Goal: Check status: Check status

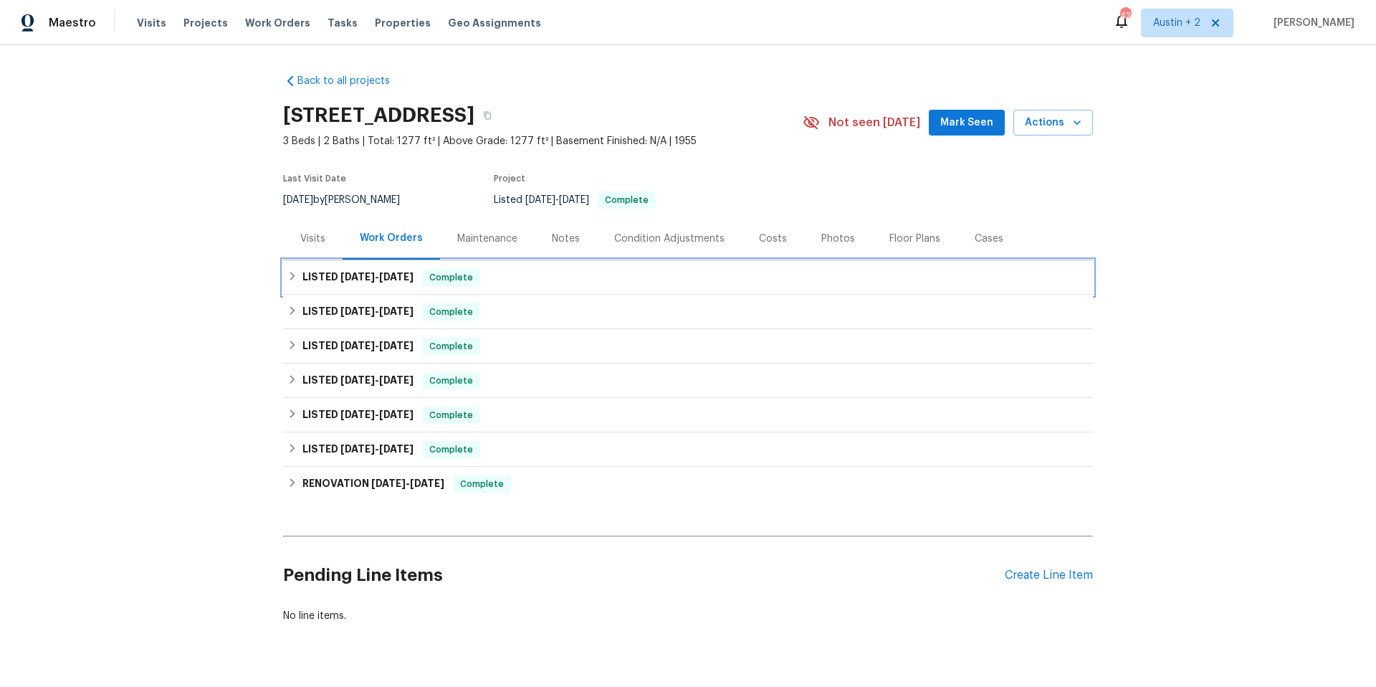
click at [346, 272] on span "[DATE]" at bounding box center [357, 277] width 34 height 10
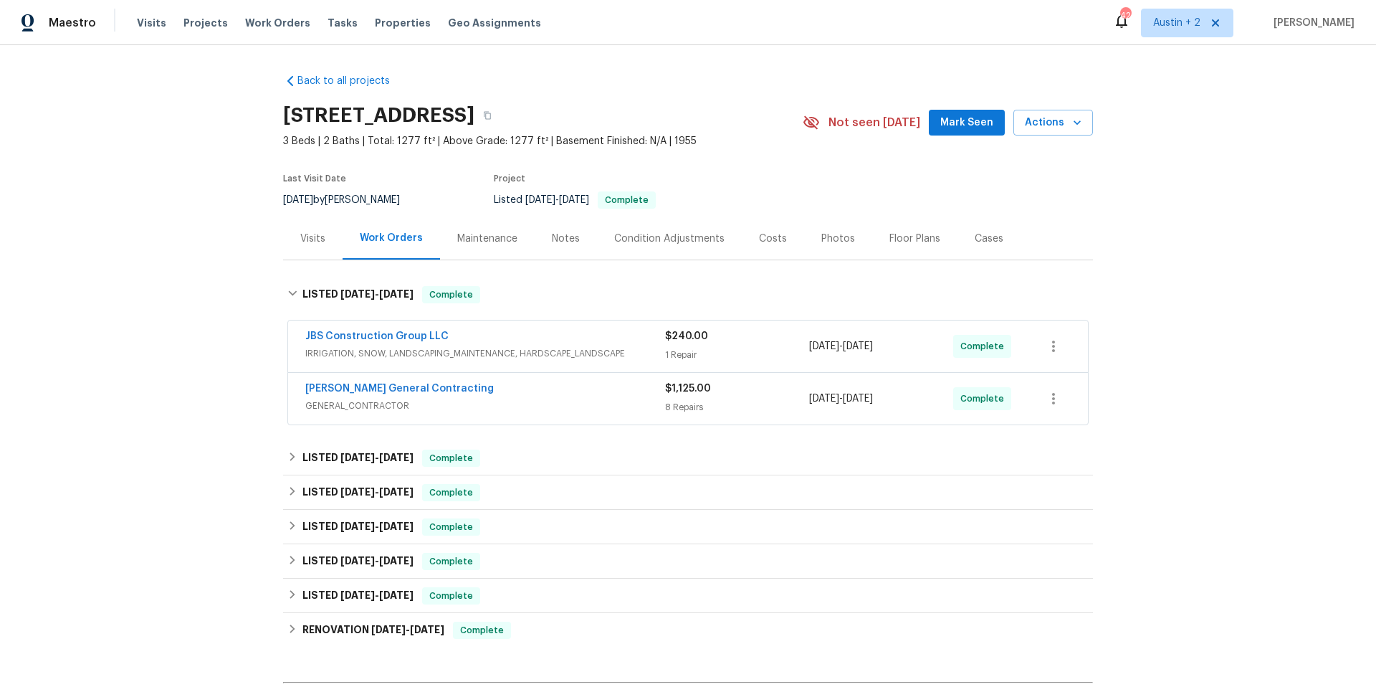
click at [492, 403] on span "GENERAL_CONTRACTOR" at bounding box center [485, 406] width 360 height 14
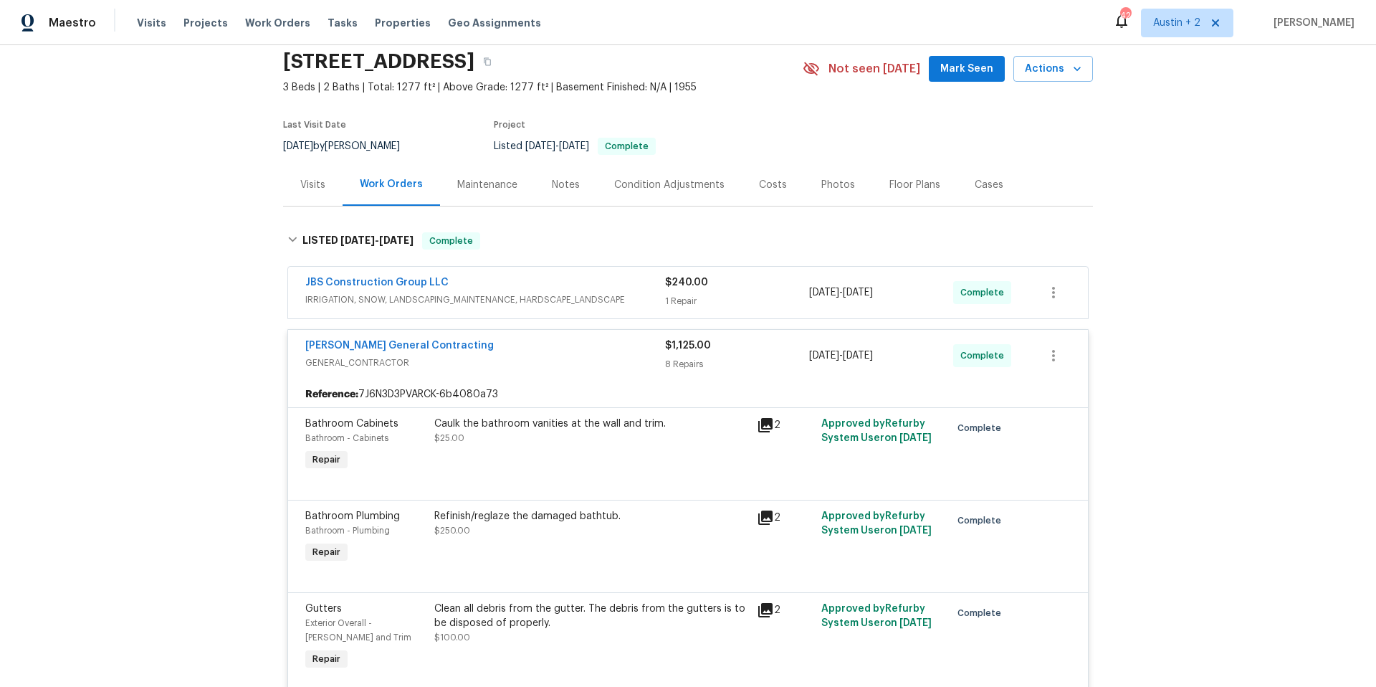
scroll to position [301, 0]
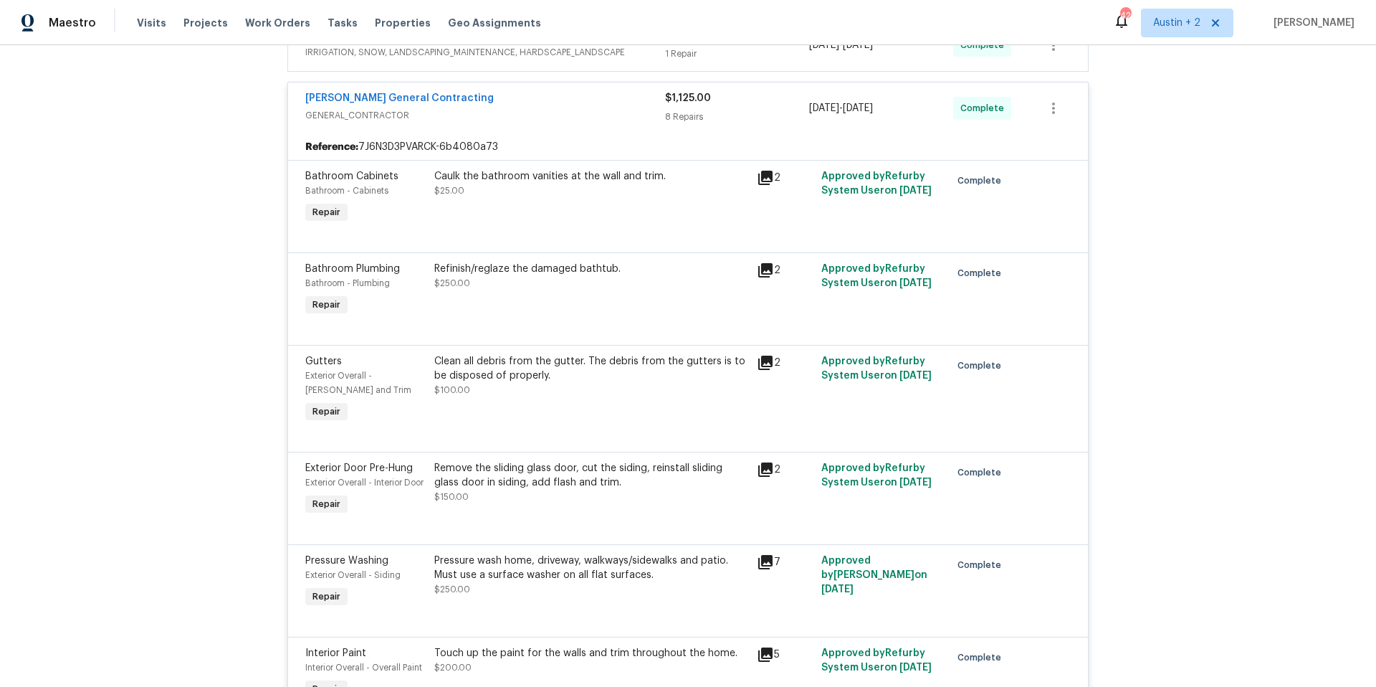
click at [758, 267] on icon at bounding box center [765, 270] width 14 height 14
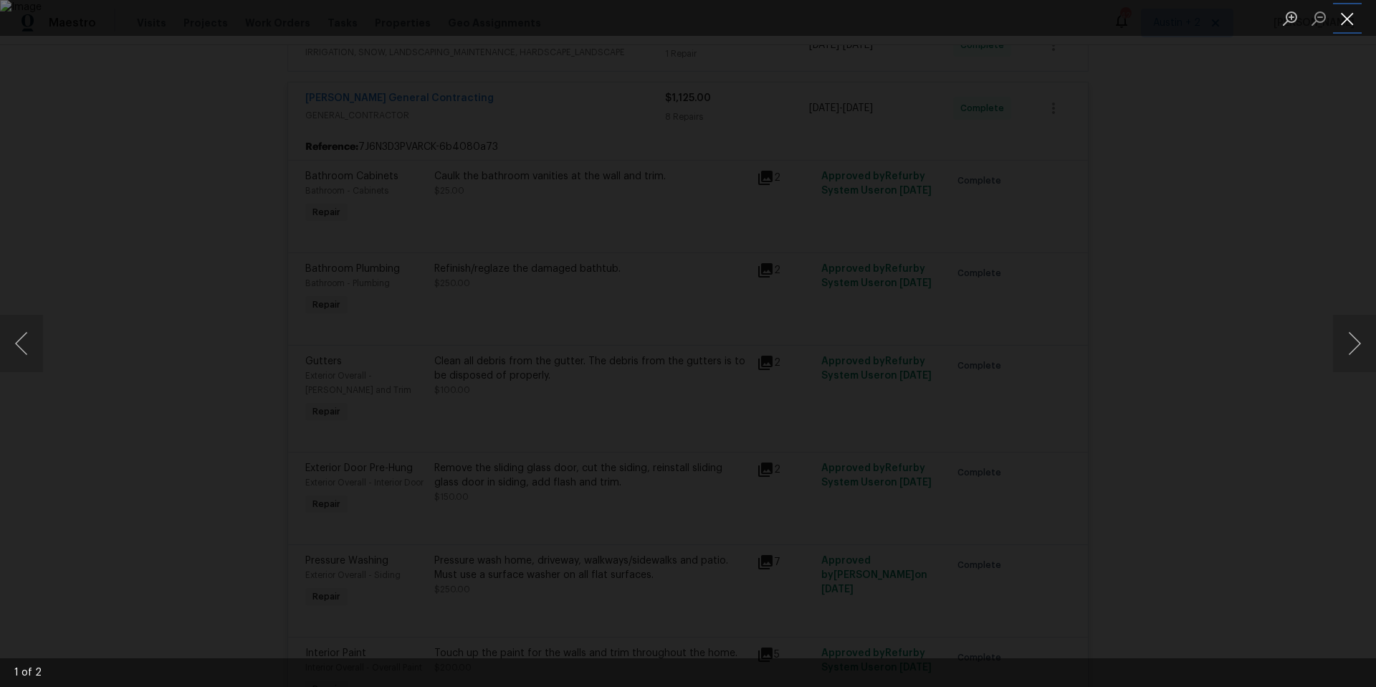
click at [1350, 16] on button "Close lightbox" at bounding box center [1347, 18] width 29 height 25
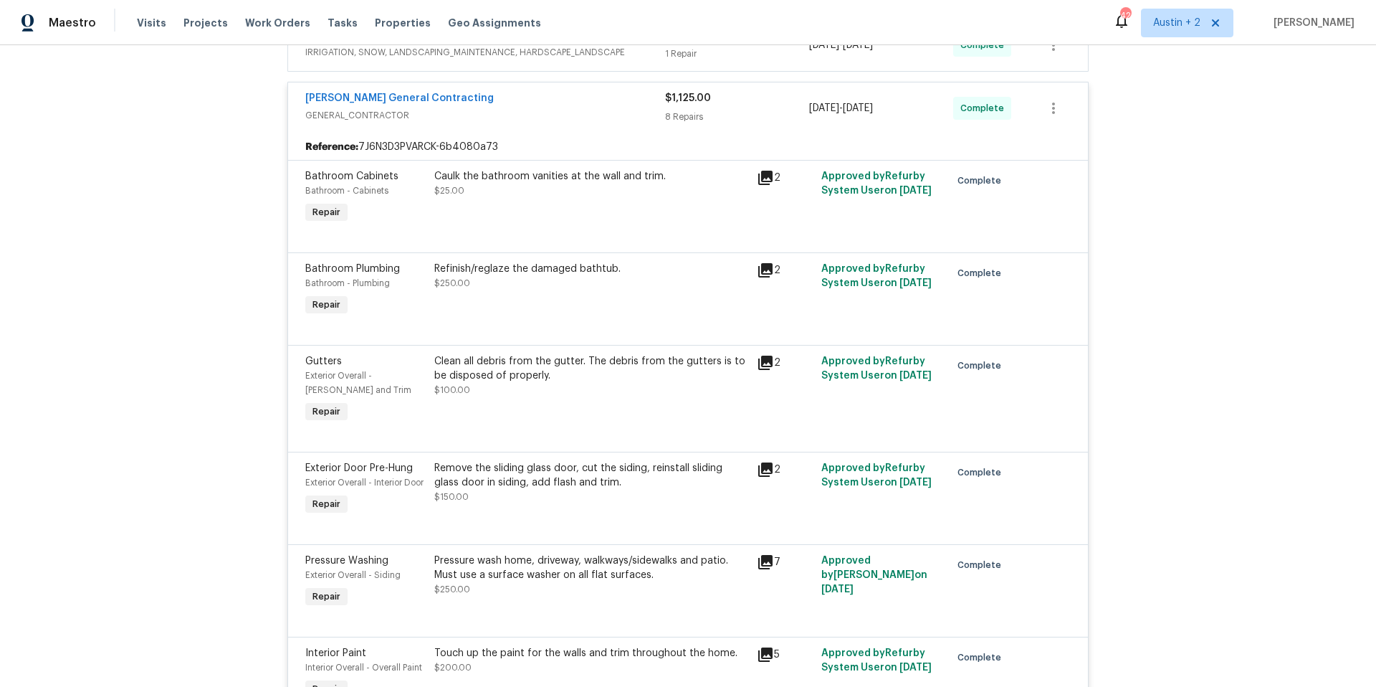
click at [763, 272] on icon at bounding box center [765, 270] width 17 height 17
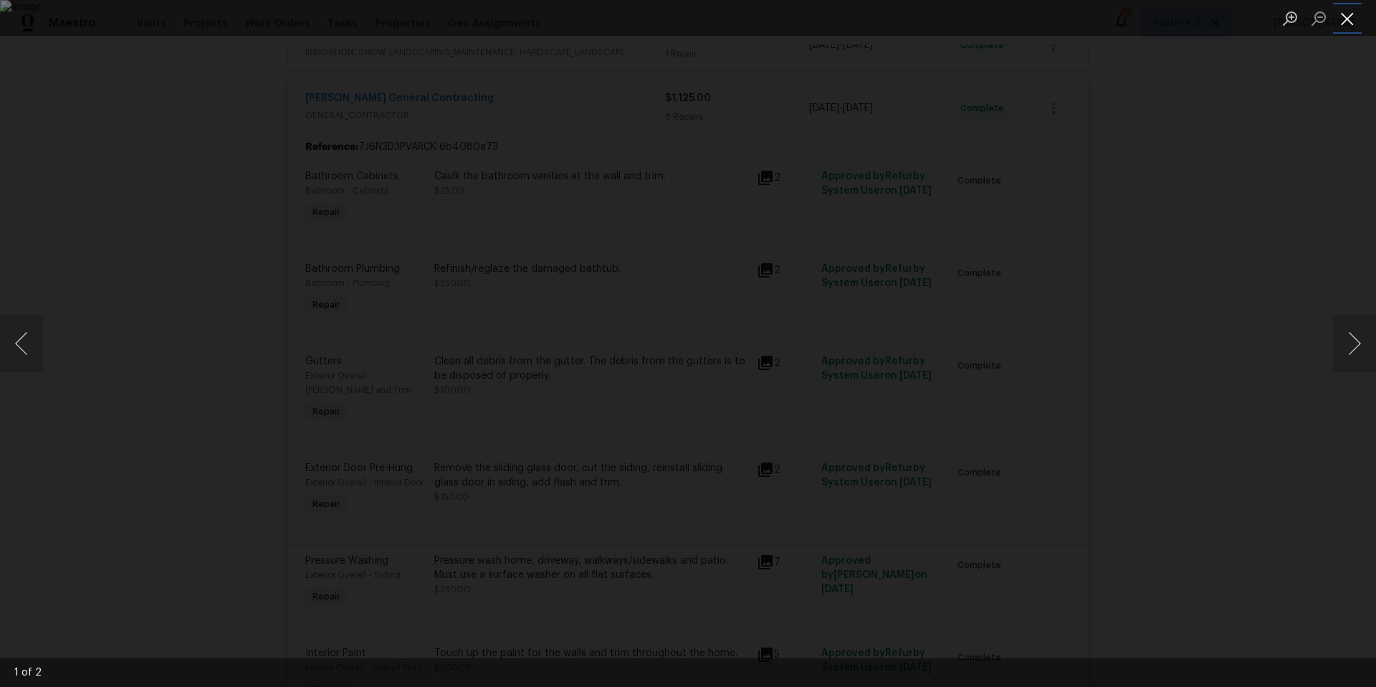
click at [1348, 20] on button "Close lightbox" at bounding box center [1347, 18] width 29 height 25
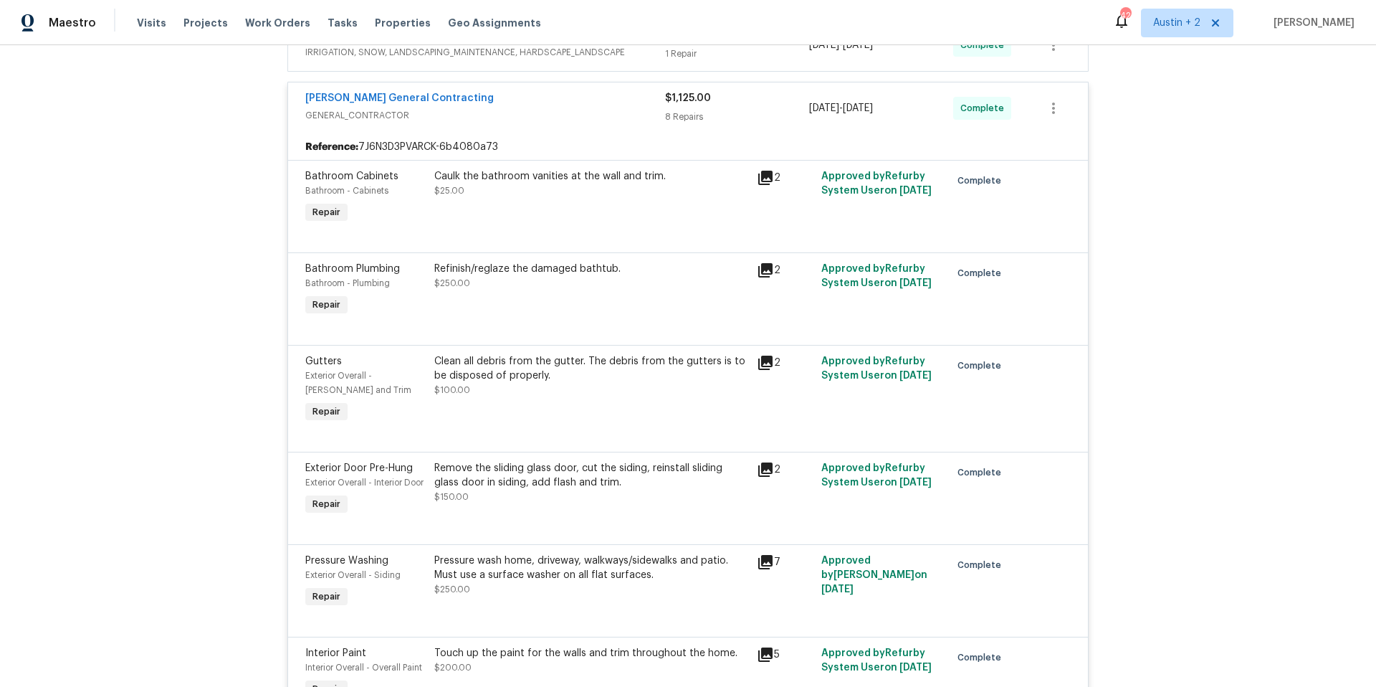
scroll to position [758, 0]
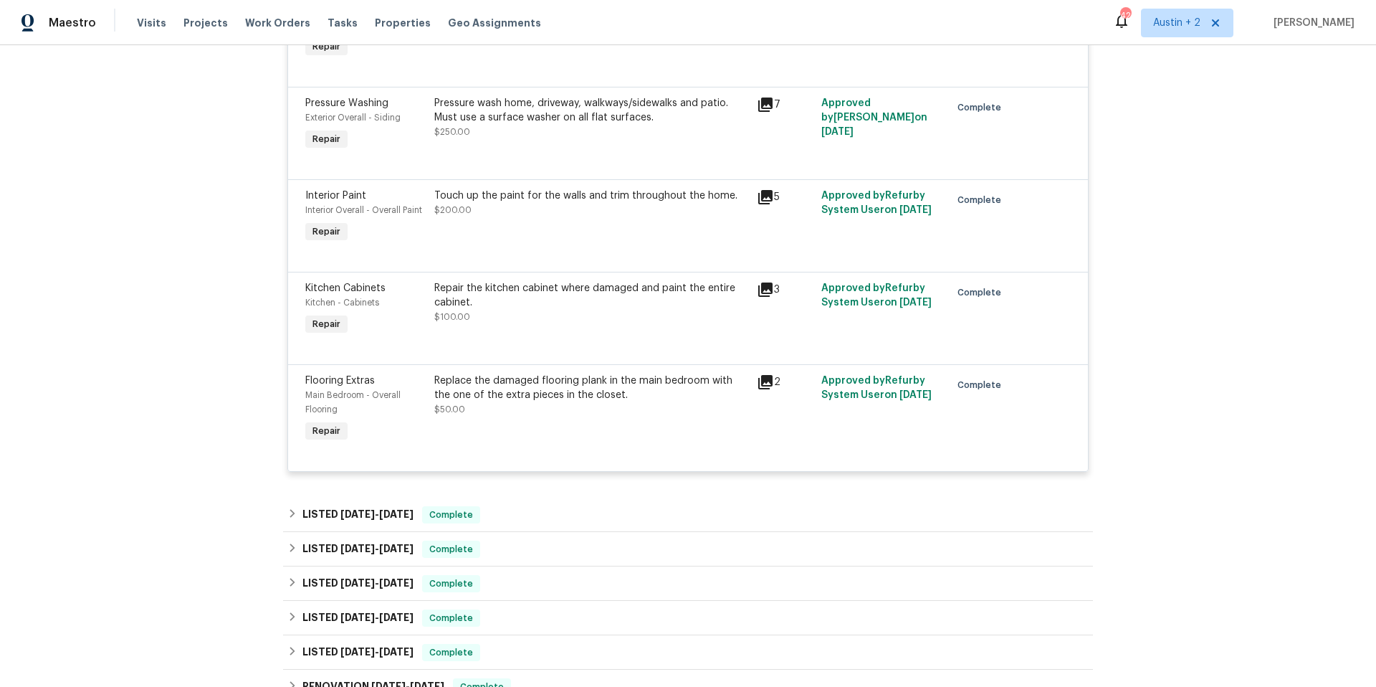
click at [766, 297] on icon at bounding box center [765, 289] width 14 height 14
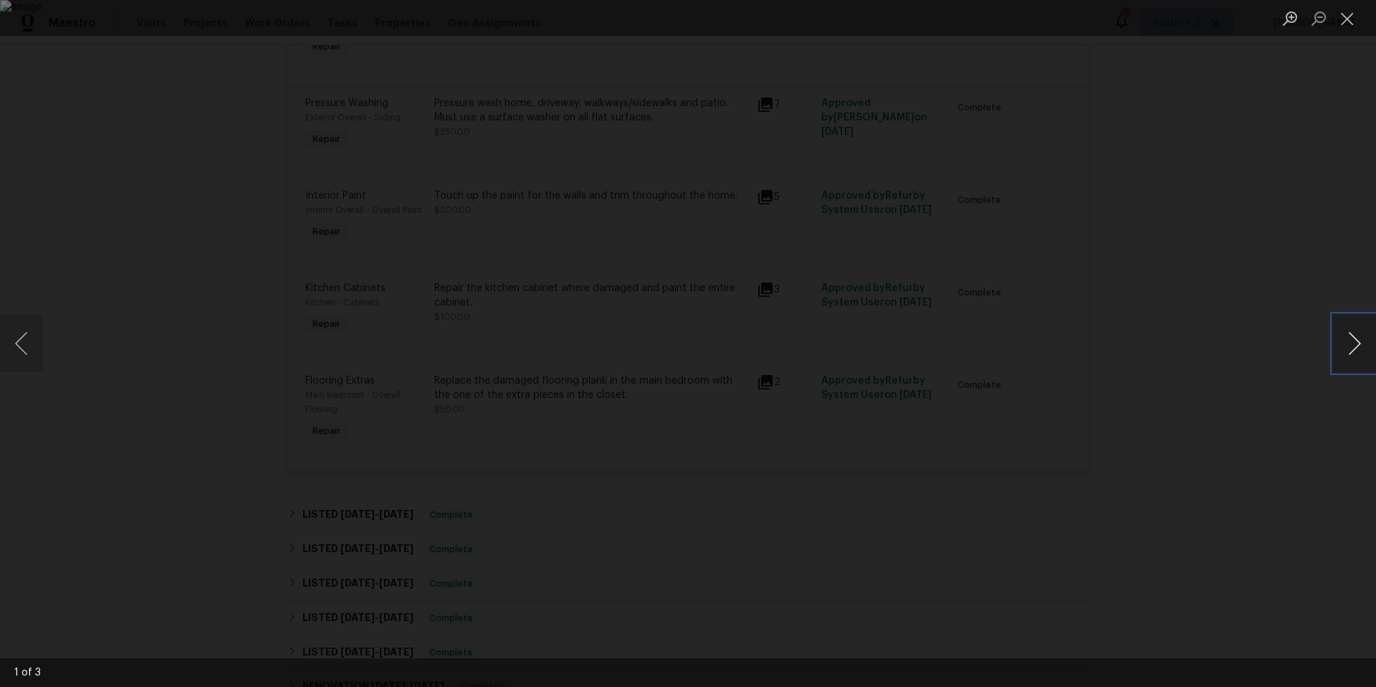
click at [1343, 350] on button "Next image" at bounding box center [1354, 343] width 43 height 57
click at [1344, 14] on button "Close lightbox" at bounding box center [1347, 18] width 29 height 25
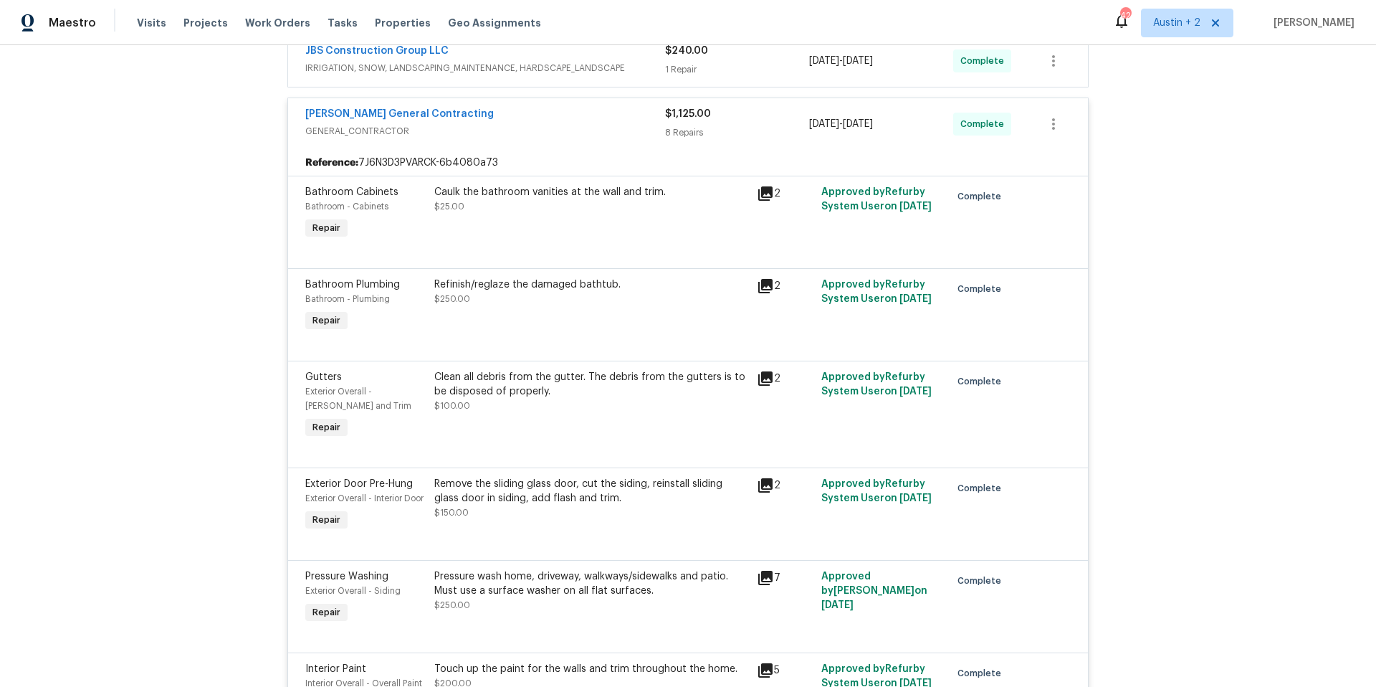
scroll to position [34, 0]
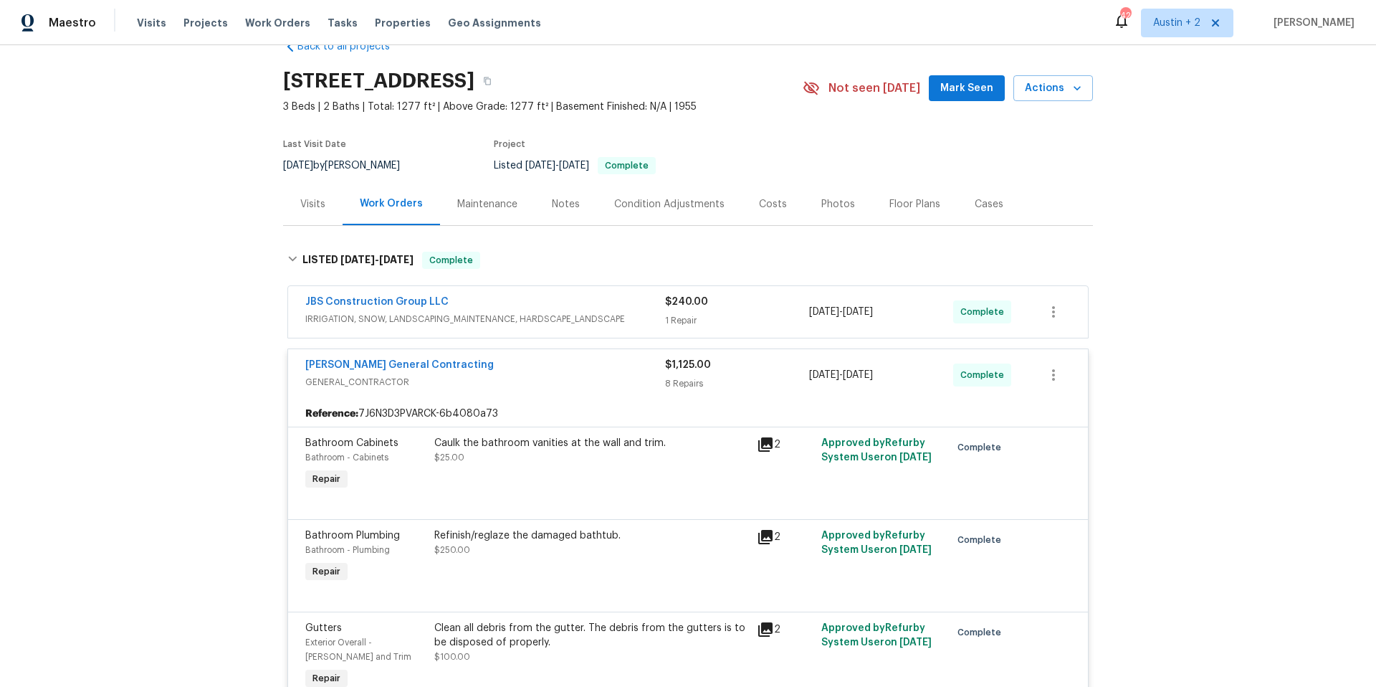
click at [264, 70] on div "Back to all projects [STREET_ADDRESS] 3 Beds | 2 Baths | Total: 1277 ft² | Abov…" at bounding box center [688, 366] width 1376 height 642
drag, startPoint x: 278, startPoint y: 77, endPoint x: 660, endPoint y: 95, distance: 382.5
click at [660, 95] on div "[STREET_ADDRESS]" at bounding box center [543, 80] width 520 height 37
copy div "[STREET_ADDRESS]"
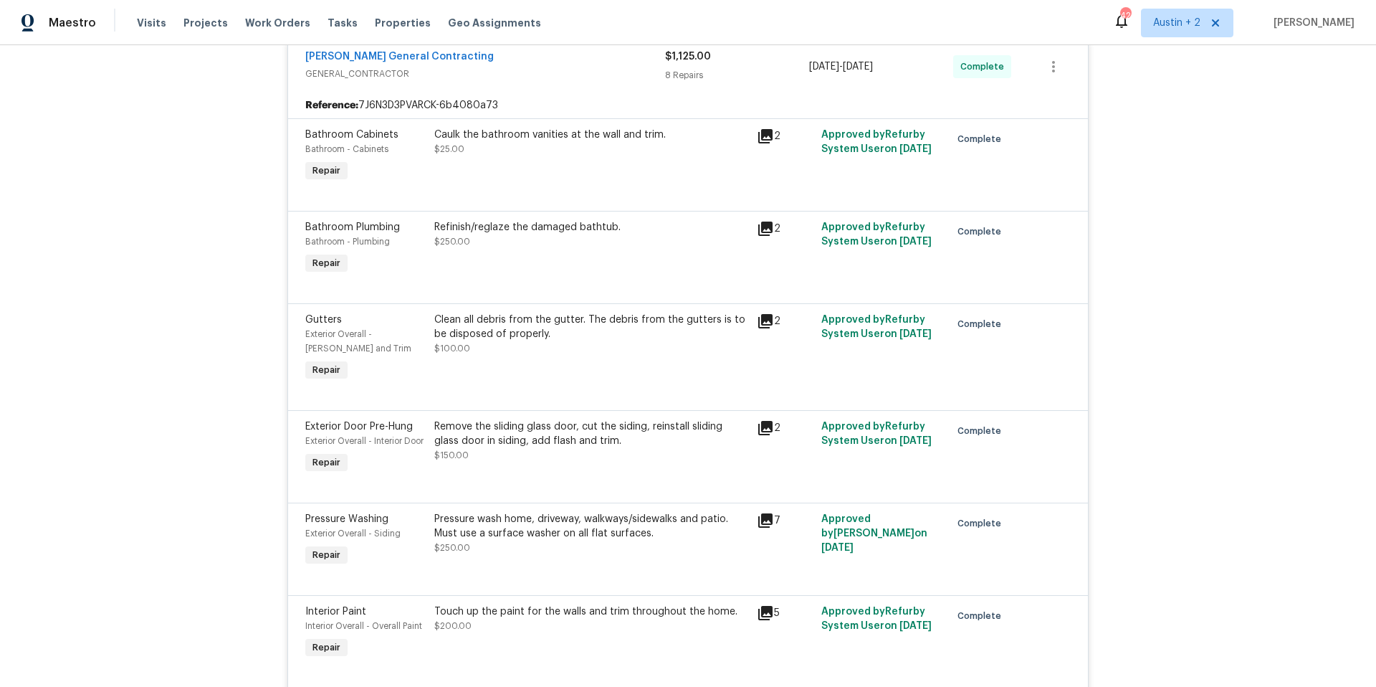
scroll to position [755, 0]
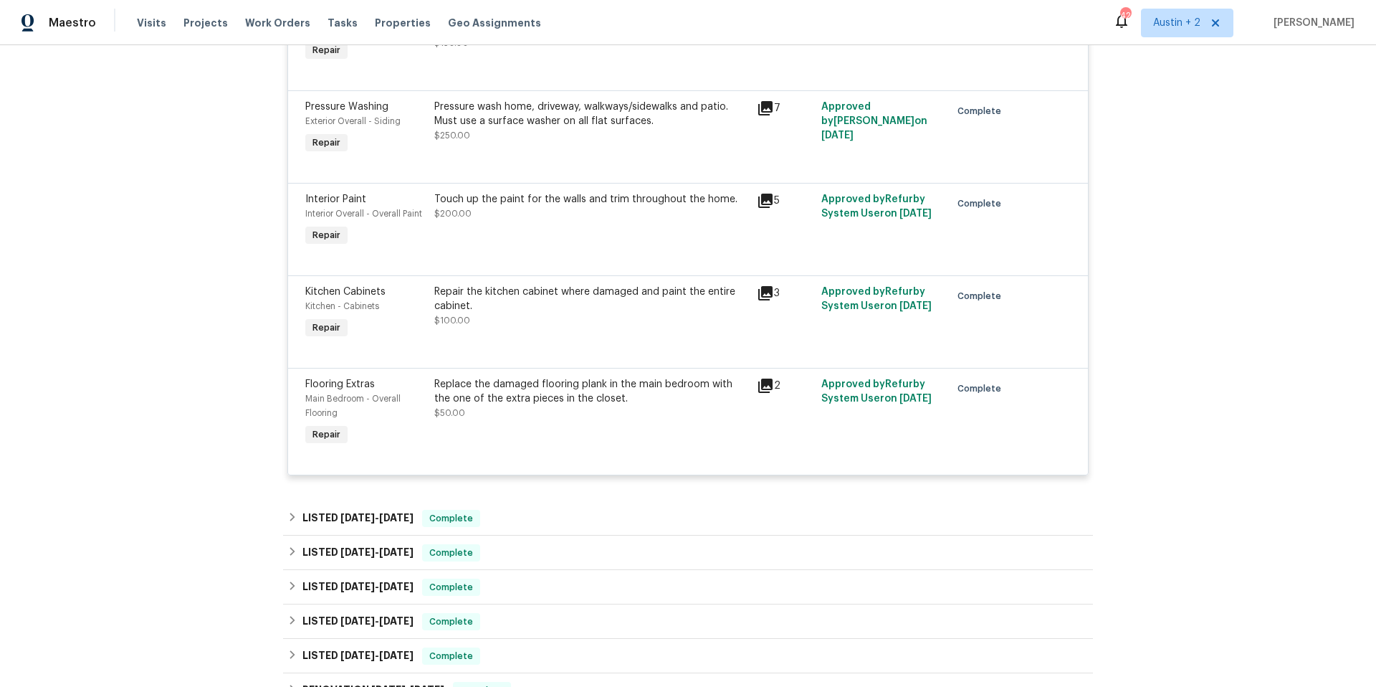
click at [761, 394] on icon at bounding box center [765, 385] width 17 height 17
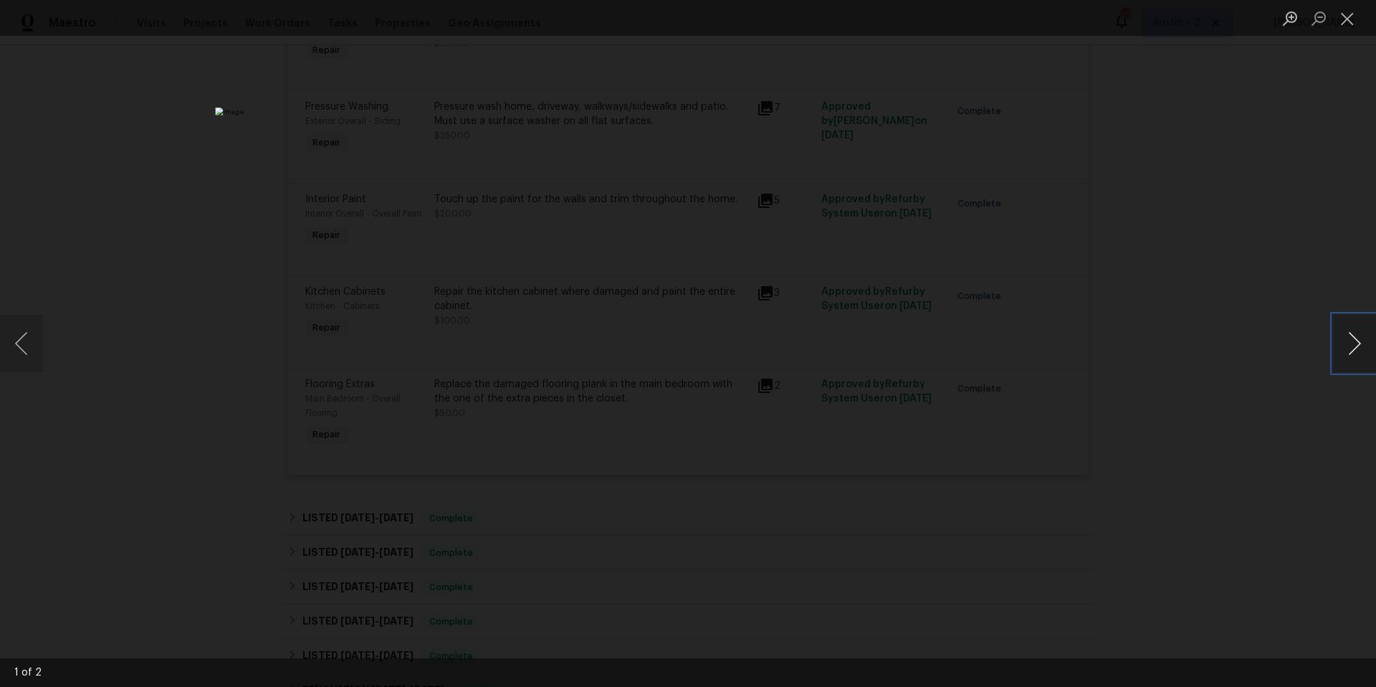
click at [1350, 346] on button "Next image" at bounding box center [1354, 343] width 43 height 57
click at [1353, 22] on button "Close lightbox" at bounding box center [1347, 18] width 29 height 25
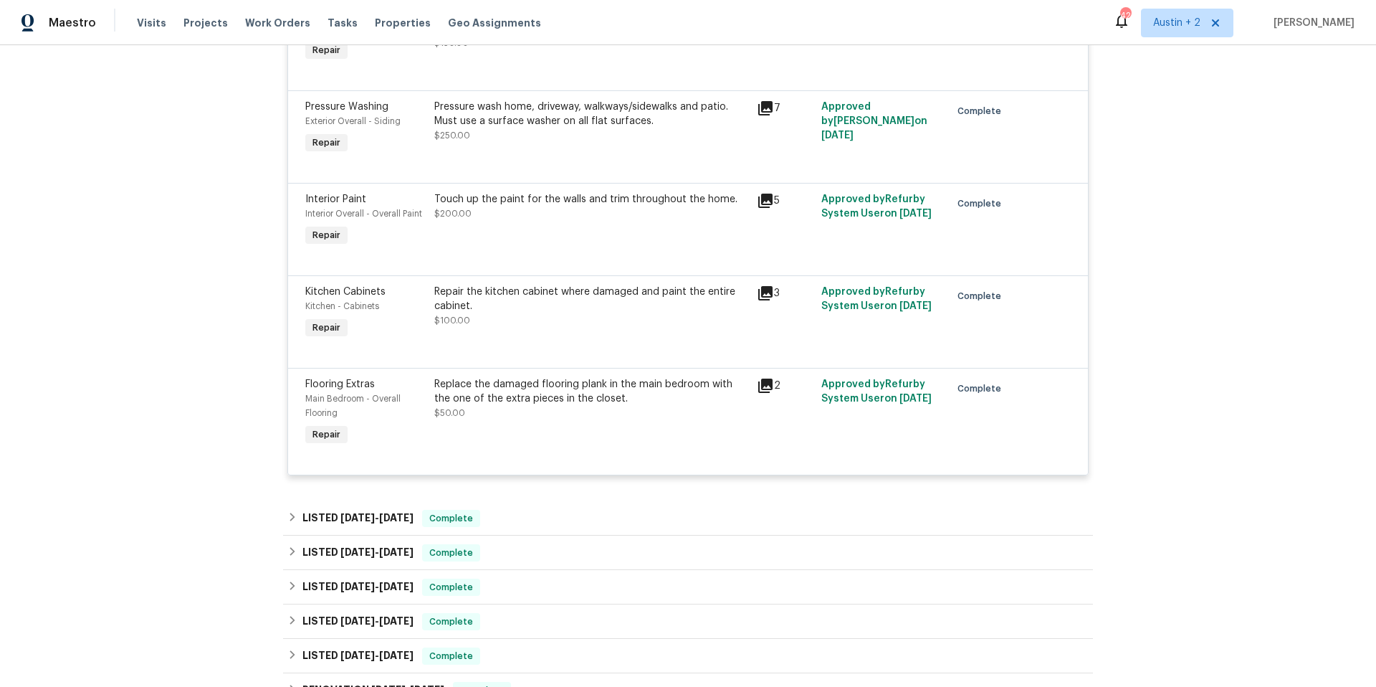
click at [759, 300] on icon at bounding box center [765, 293] width 14 height 14
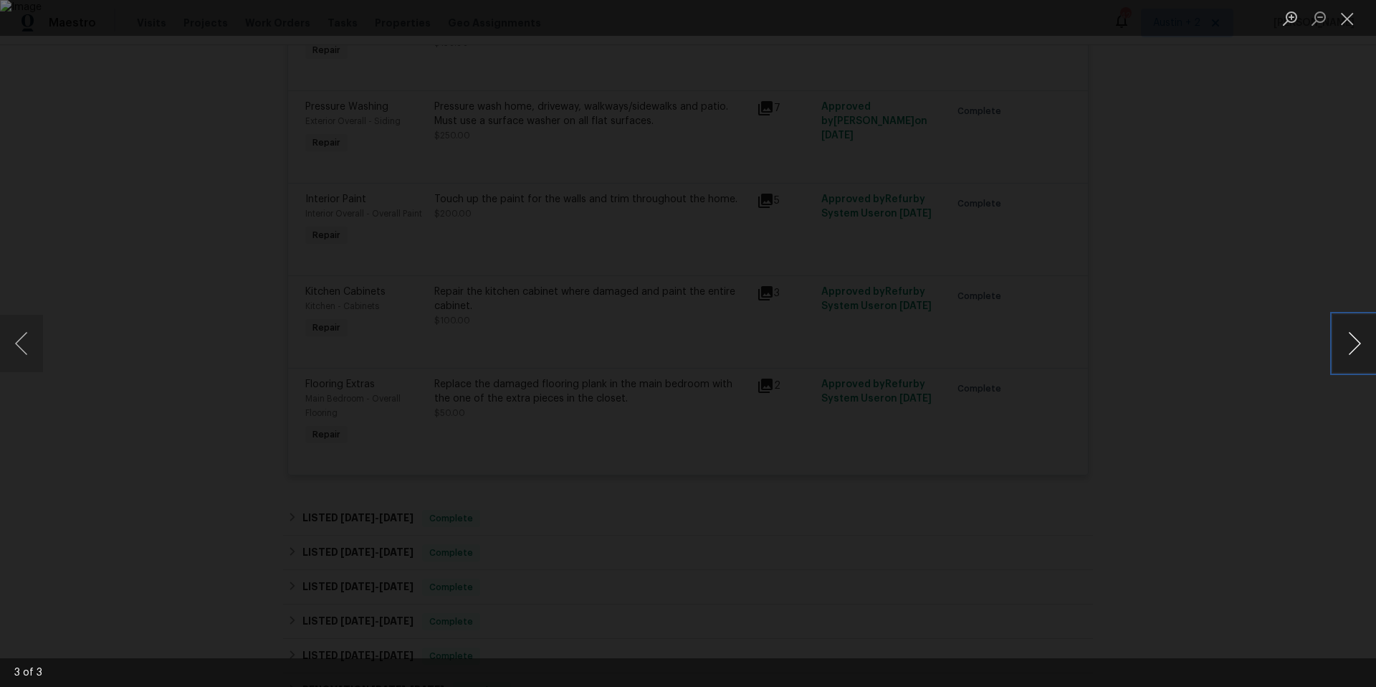
click at [1367, 340] on button "Next image" at bounding box center [1354, 343] width 43 height 57
click at [1352, 19] on button "Close lightbox" at bounding box center [1347, 18] width 29 height 25
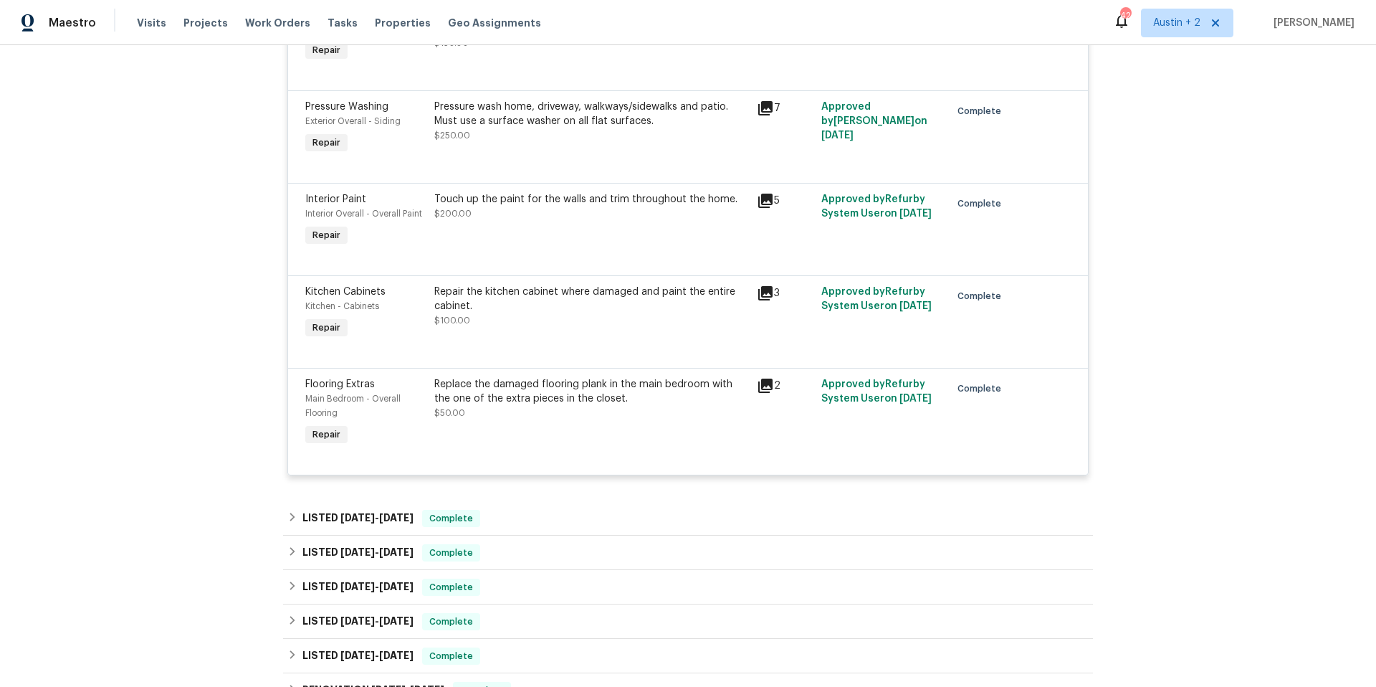
click at [766, 208] on icon at bounding box center [765, 201] width 14 height 14
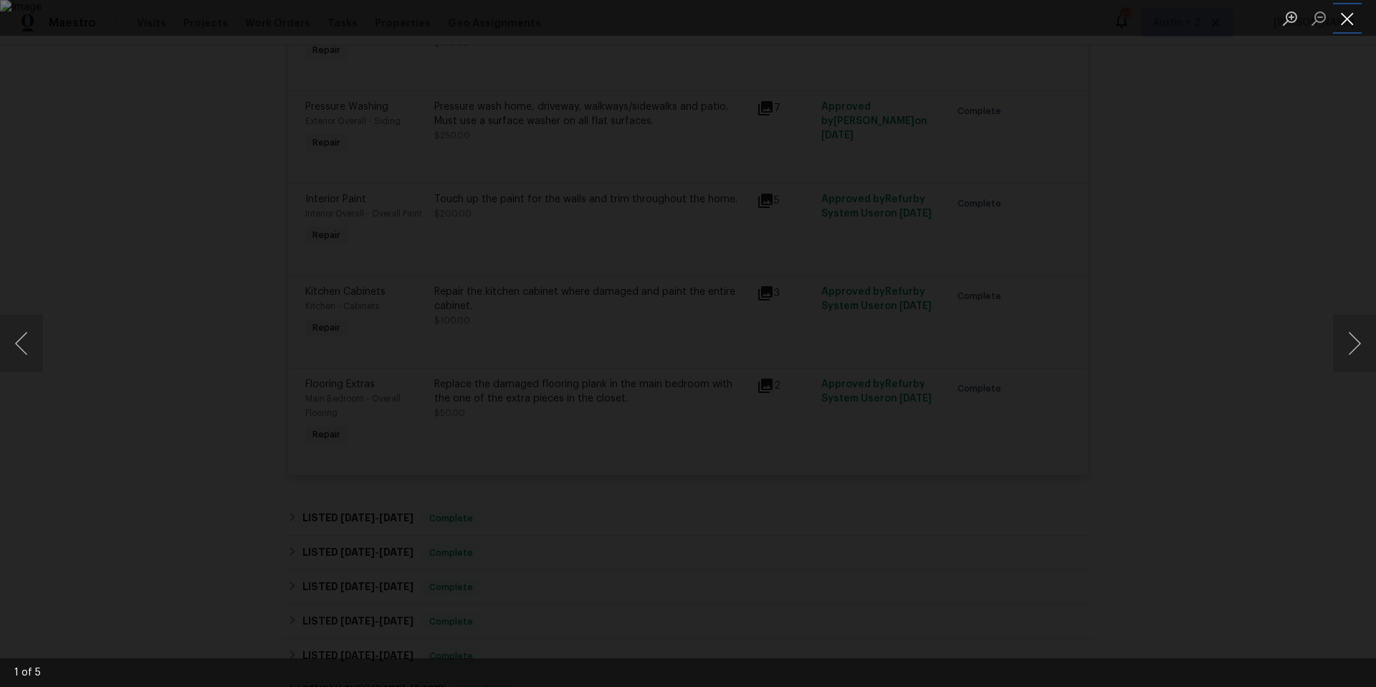
click at [1354, 17] on button "Close lightbox" at bounding box center [1347, 18] width 29 height 25
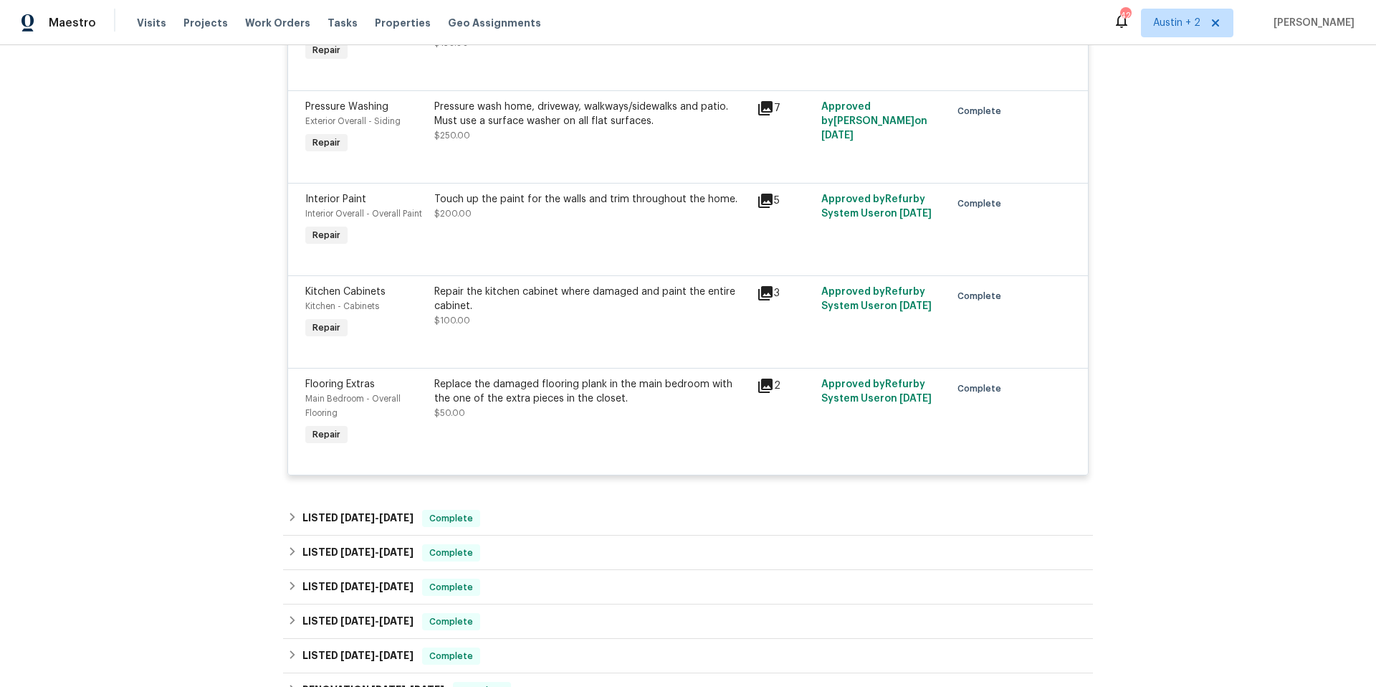
scroll to position [492, 0]
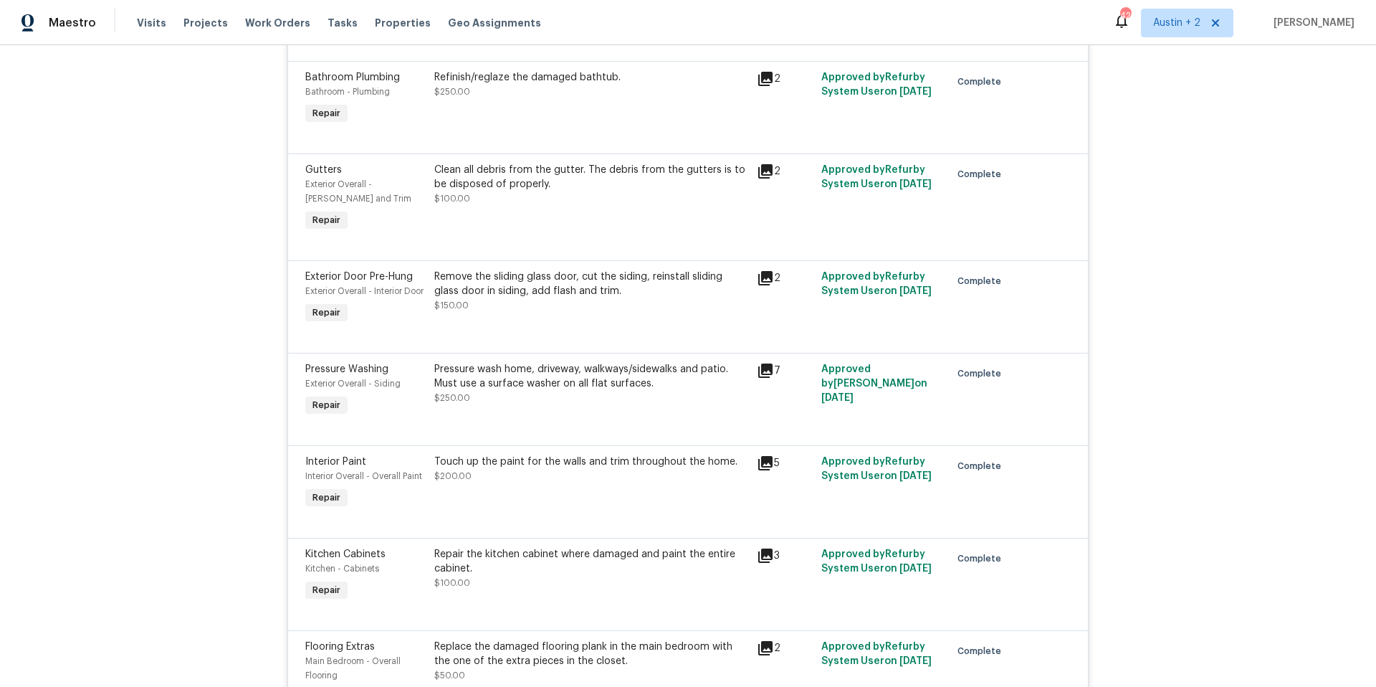
click at [758, 280] on icon at bounding box center [765, 278] width 14 height 14
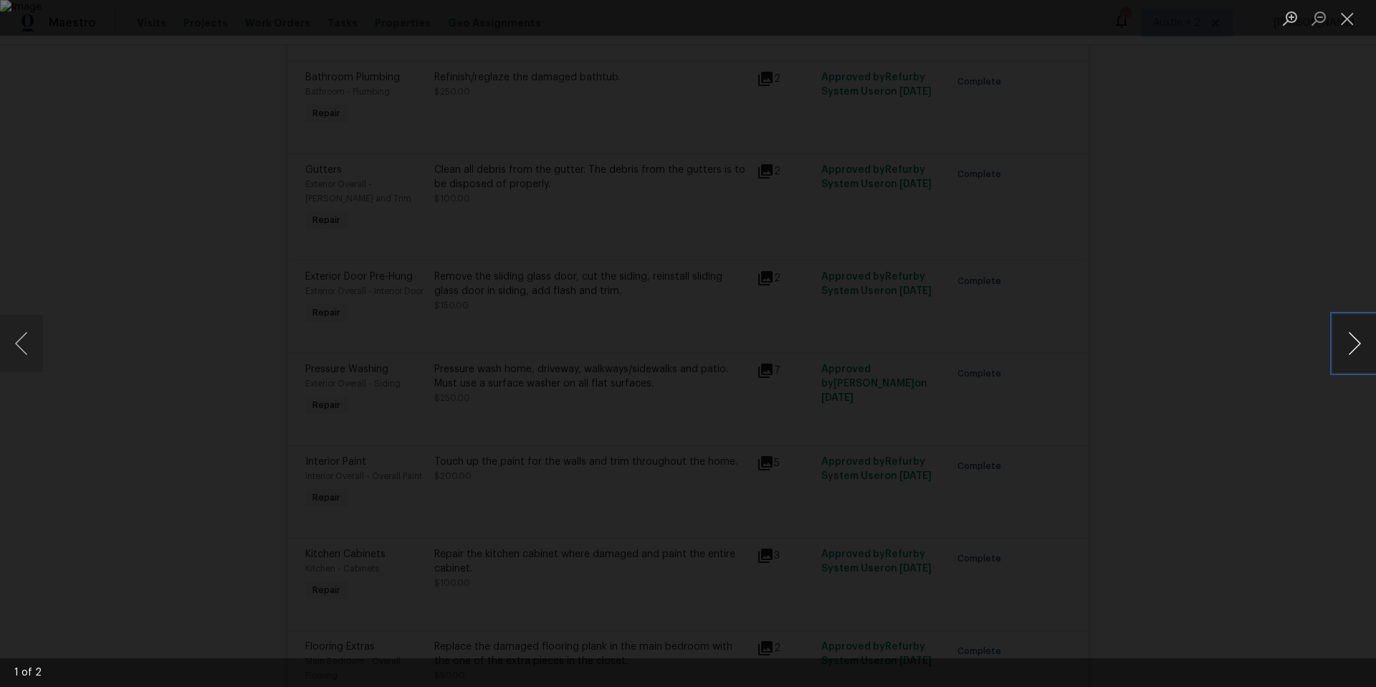
click at [1351, 336] on button "Next image" at bounding box center [1354, 343] width 43 height 57
click at [1355, 338] on button "Next image" at bounding box center [1354, 343] width 43 height 57
click at [1353, 337] on button "Next image" at bounding box center [1354, 343] width 43 height 57
click at [1351, 336] on button "Next image" at bounding box center [1354, 343] width 43 height 57
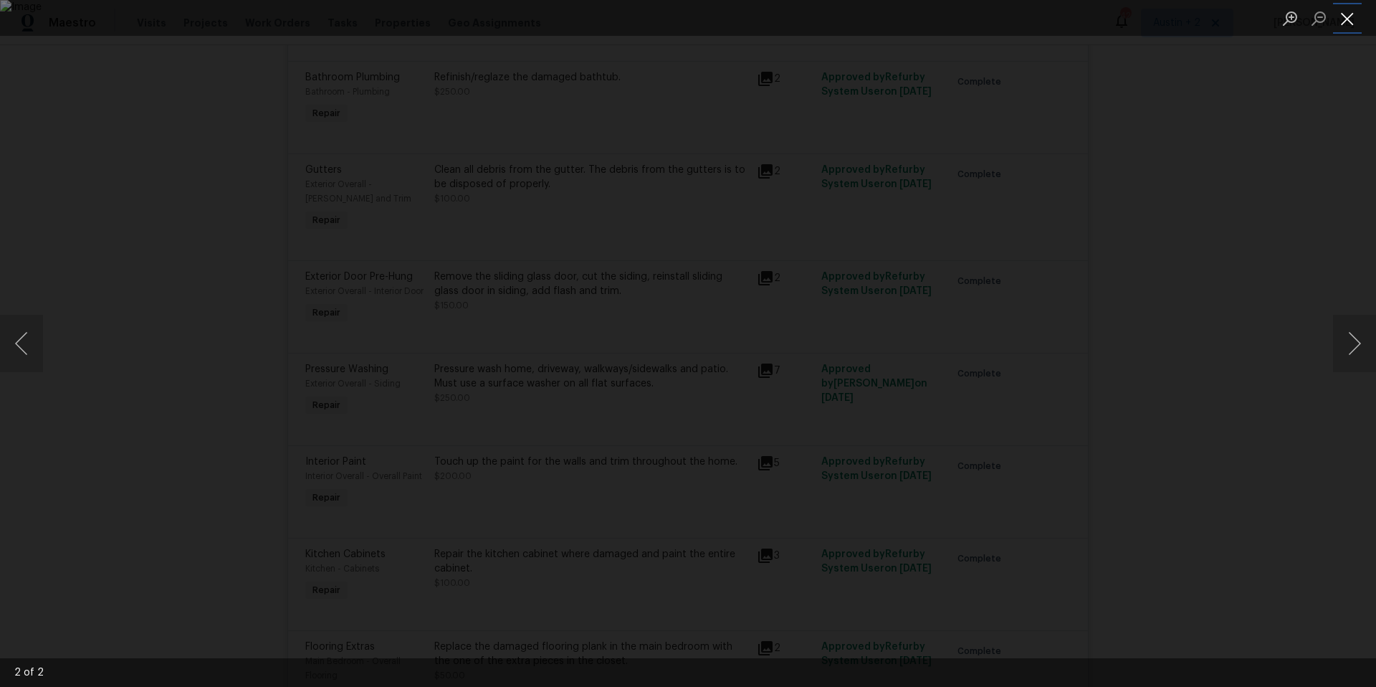
click at [1353, 18] on button "Close lightbox" at bounding box center [1347, 18] width 29 height 25
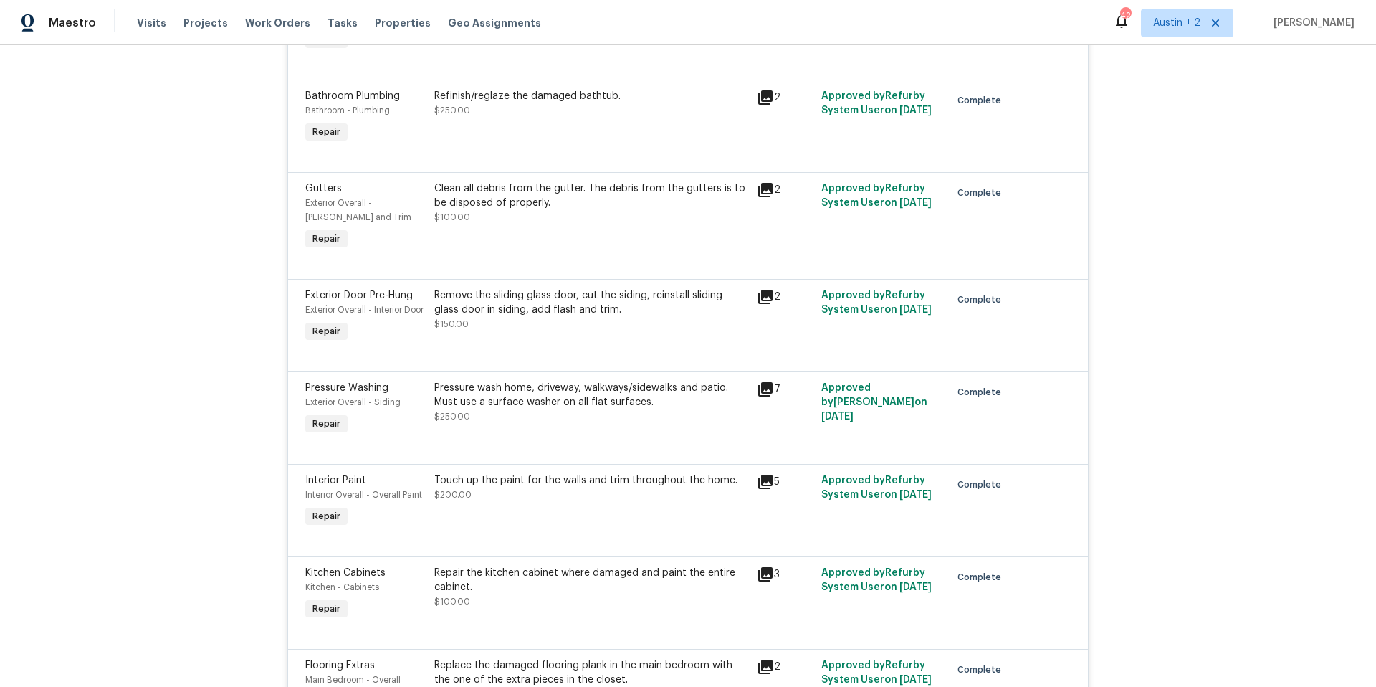
scroll to position [455, 0]
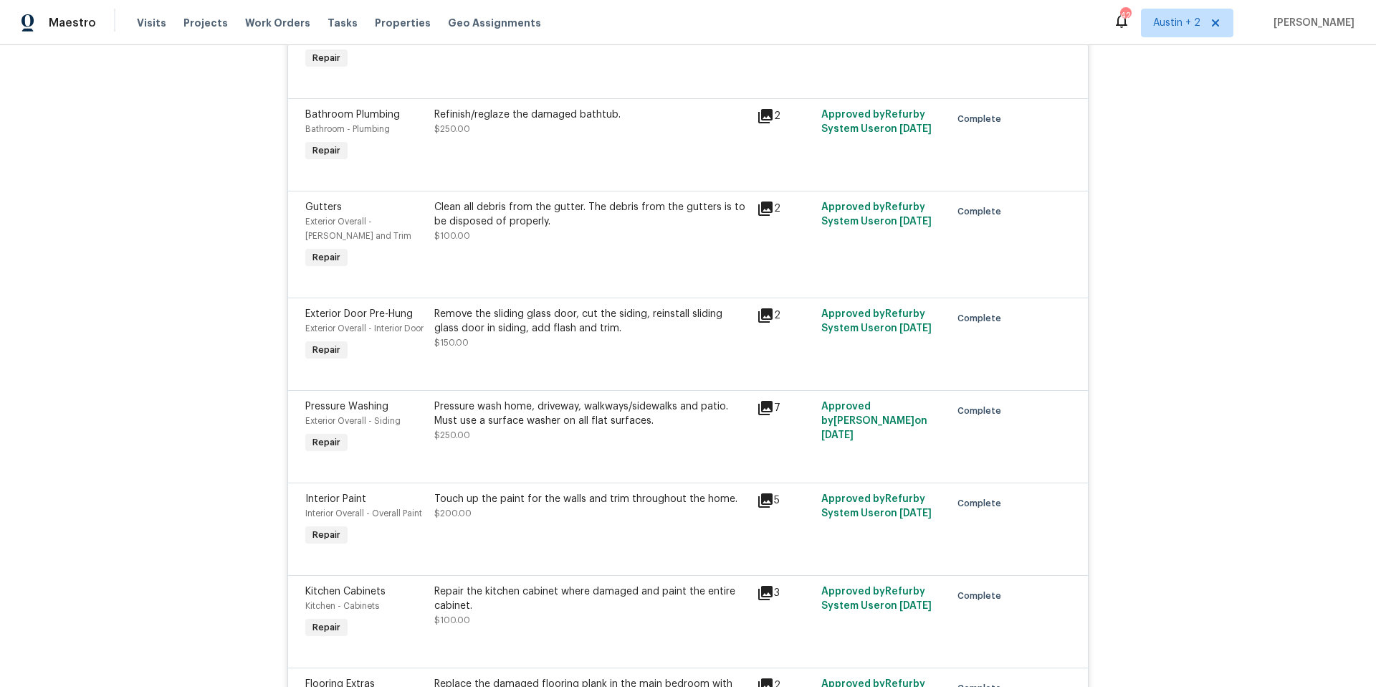
click at [762, 114] on icon at bounding box center [765, 116] width 14 height 14
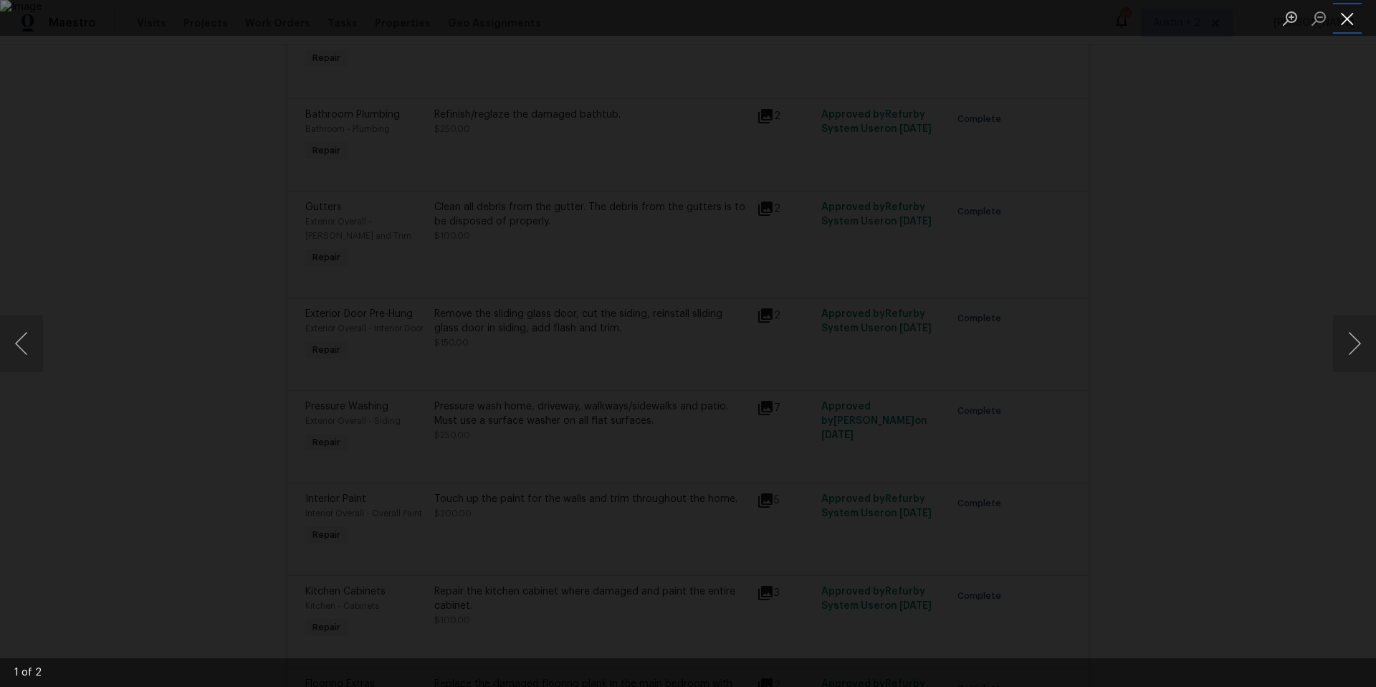
click at [1348, 24] on button "Close lightbox" at bounding box center [1347, 18] width 29 height 25
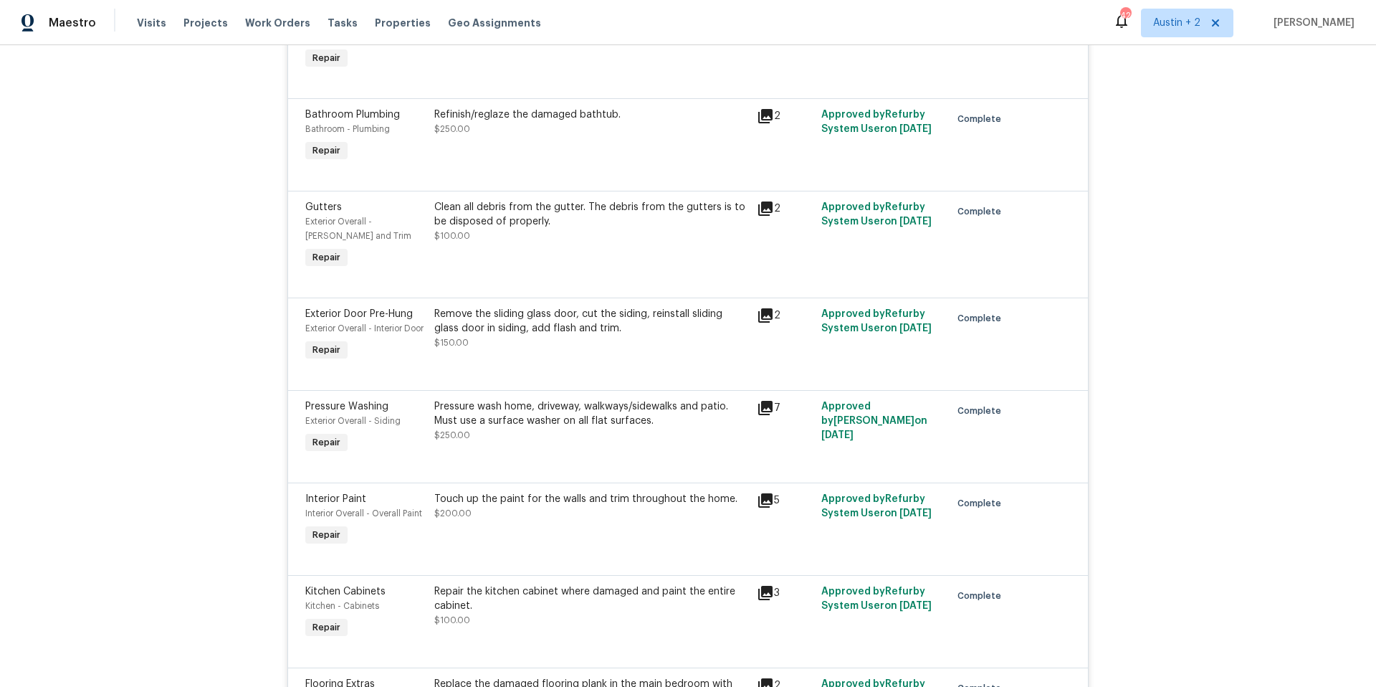
scroll to position [0, 0]
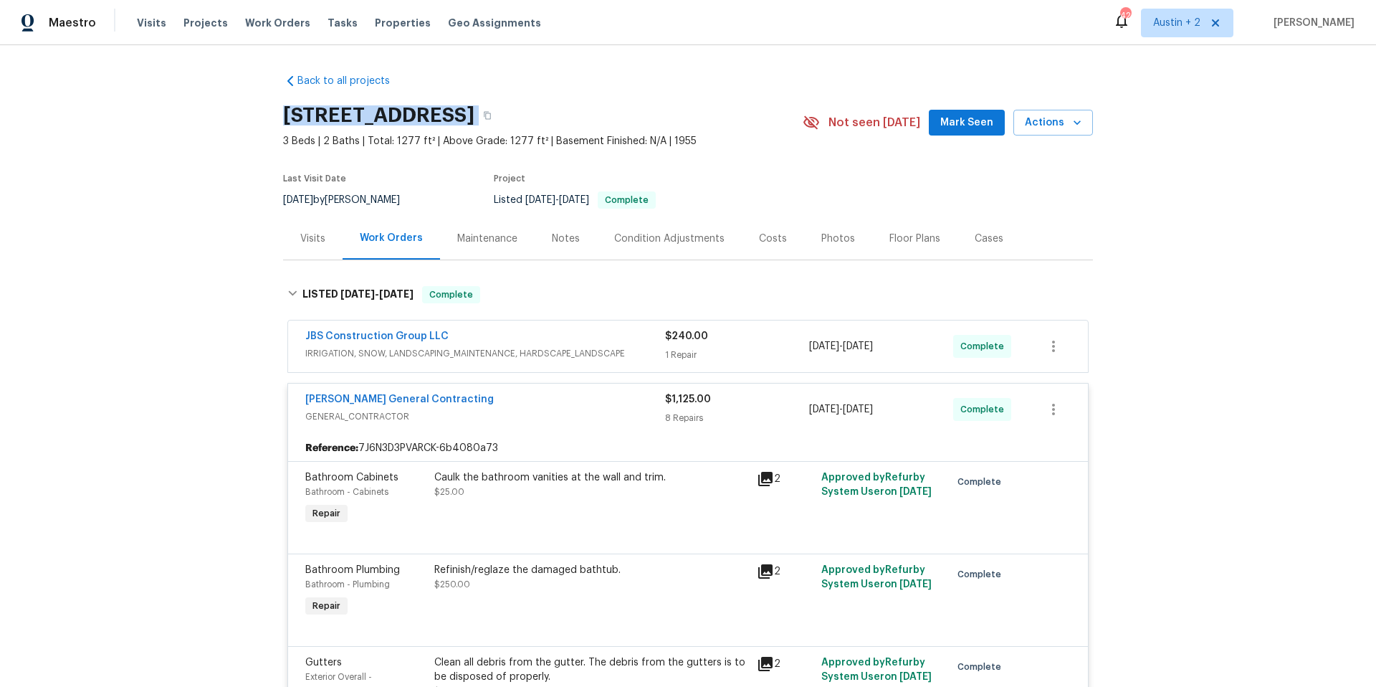
click at [759, 476] on icon at bounding box center [765, 479] width 14 height 14
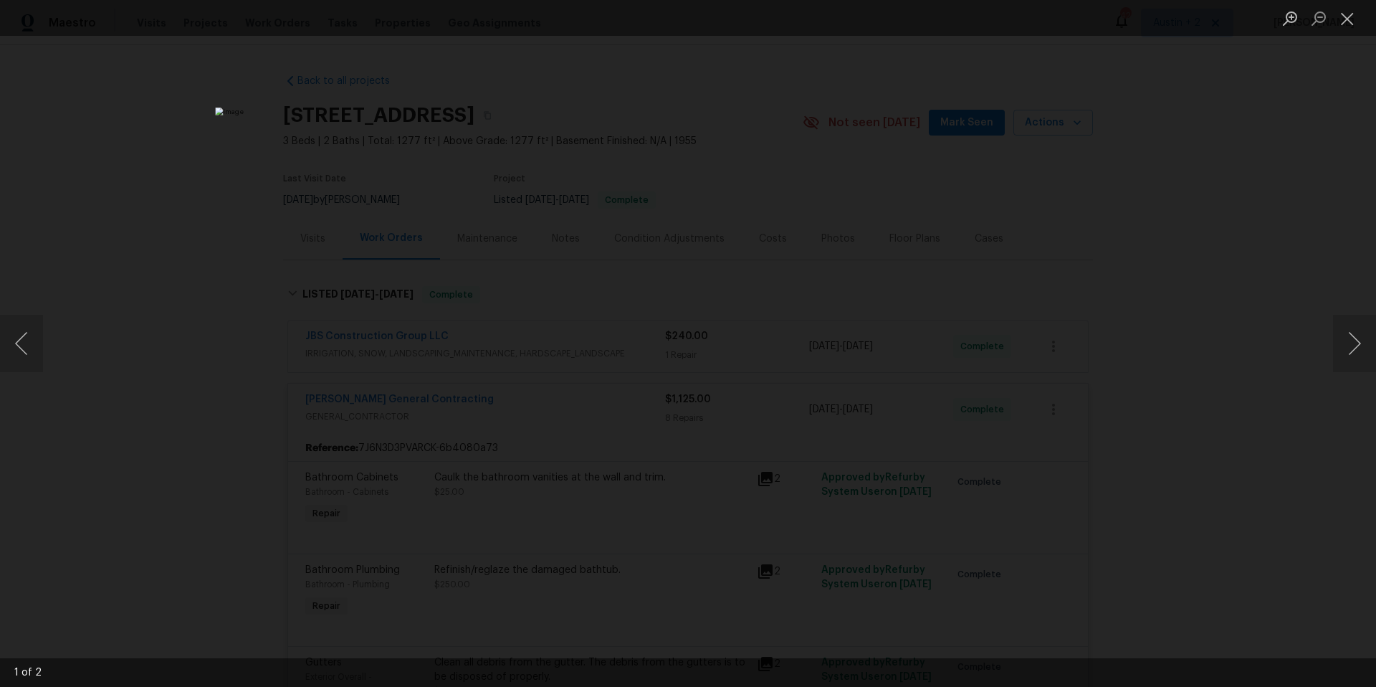
click at [1044, 415] on div "Lightbox" at bounding box center [688, 343] width 1376 height 687
